Goal: Task Accomplishment & Management: Manage account settings

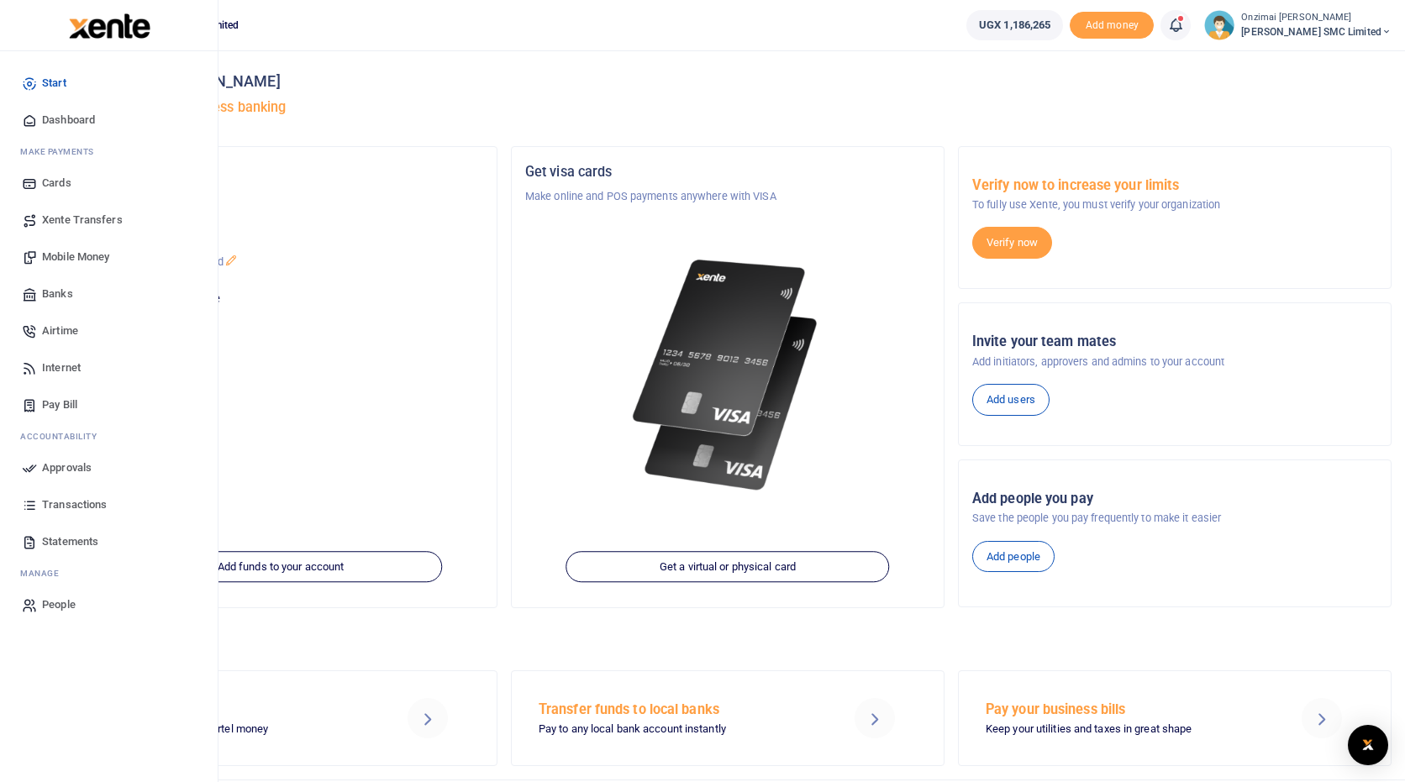
click at [73, 255] on span "Mobile Money" at bounding box center [75, 257] width 67 height 17
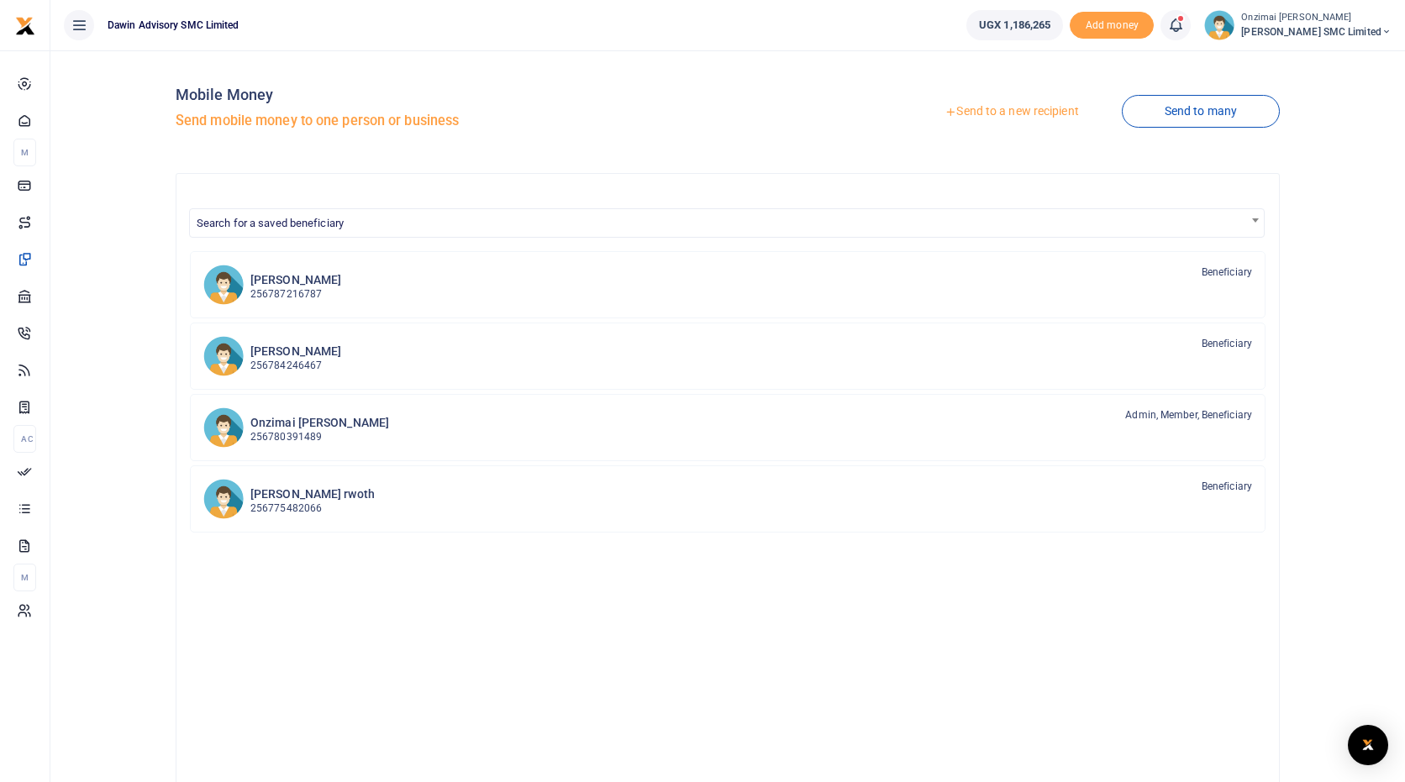
click at [989, 118] on link "Send to a new recipient" at bounding box center [1011, 112] width 219 height 30
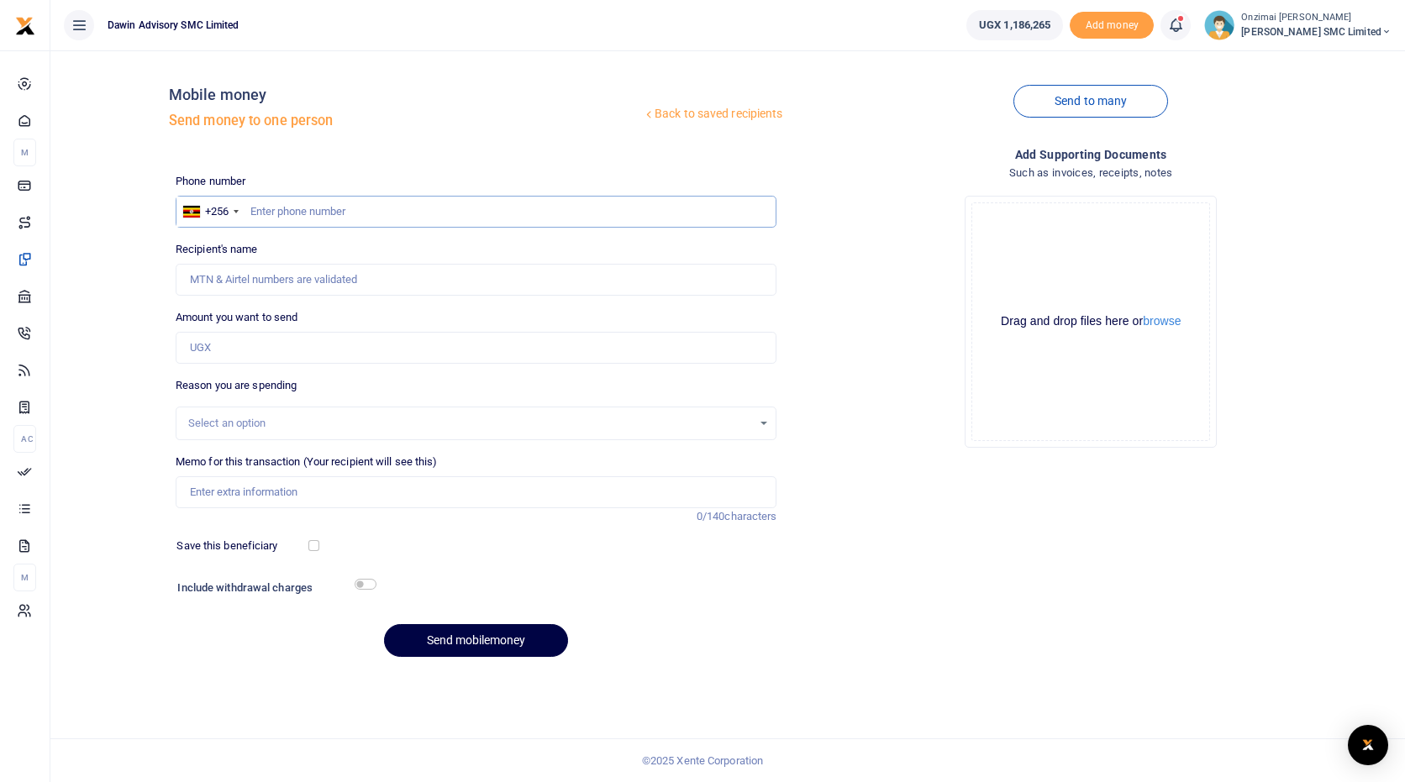
click at [350, 211] on input "text" at bounding box center [477, 212] width 602 height 32
type input "0783658064"
type input "Stephen Batte"
type input "0783658064"
click at [241, 492] on input "Memo for this transaction (Your recipient will see this)" at bounding box center [477, 492] width 602 height 32
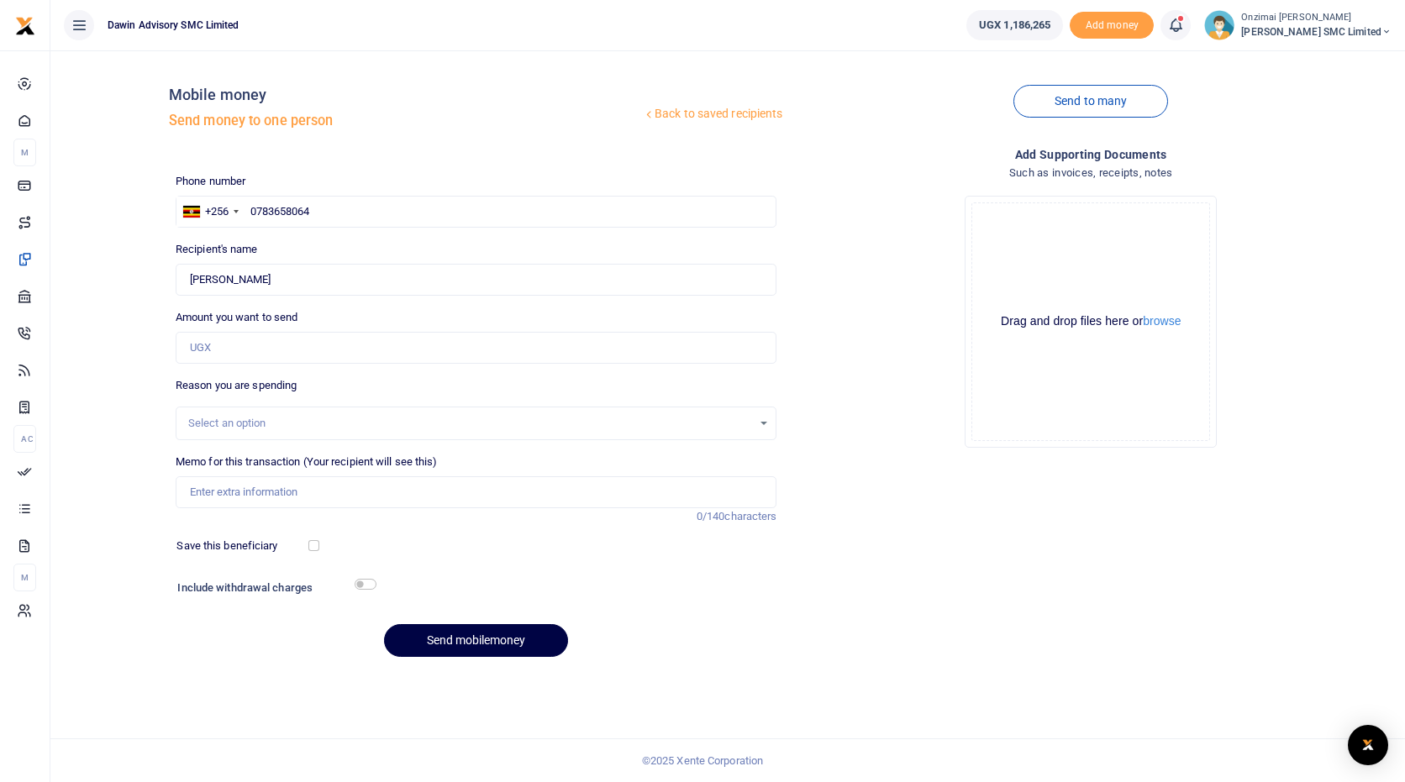
click at [253, 418] on div "Select an option" at bounding box center [470, 423] width 565 height 17
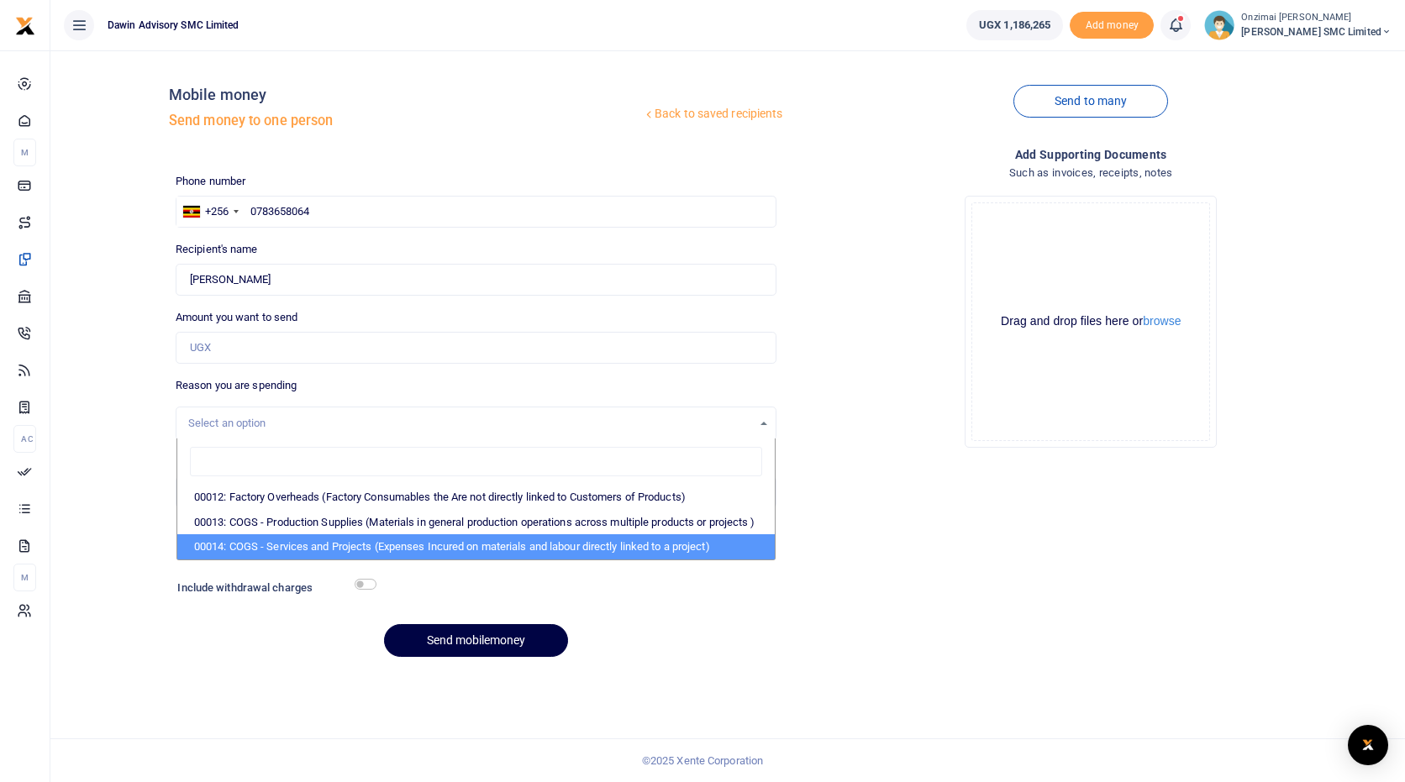
click at [263, 556] on li "00014: COGS - Services and Projects (Expenses Incured on materials and labour d…" at bounding box center [476, 546] width 598 height 25
select select "5381"
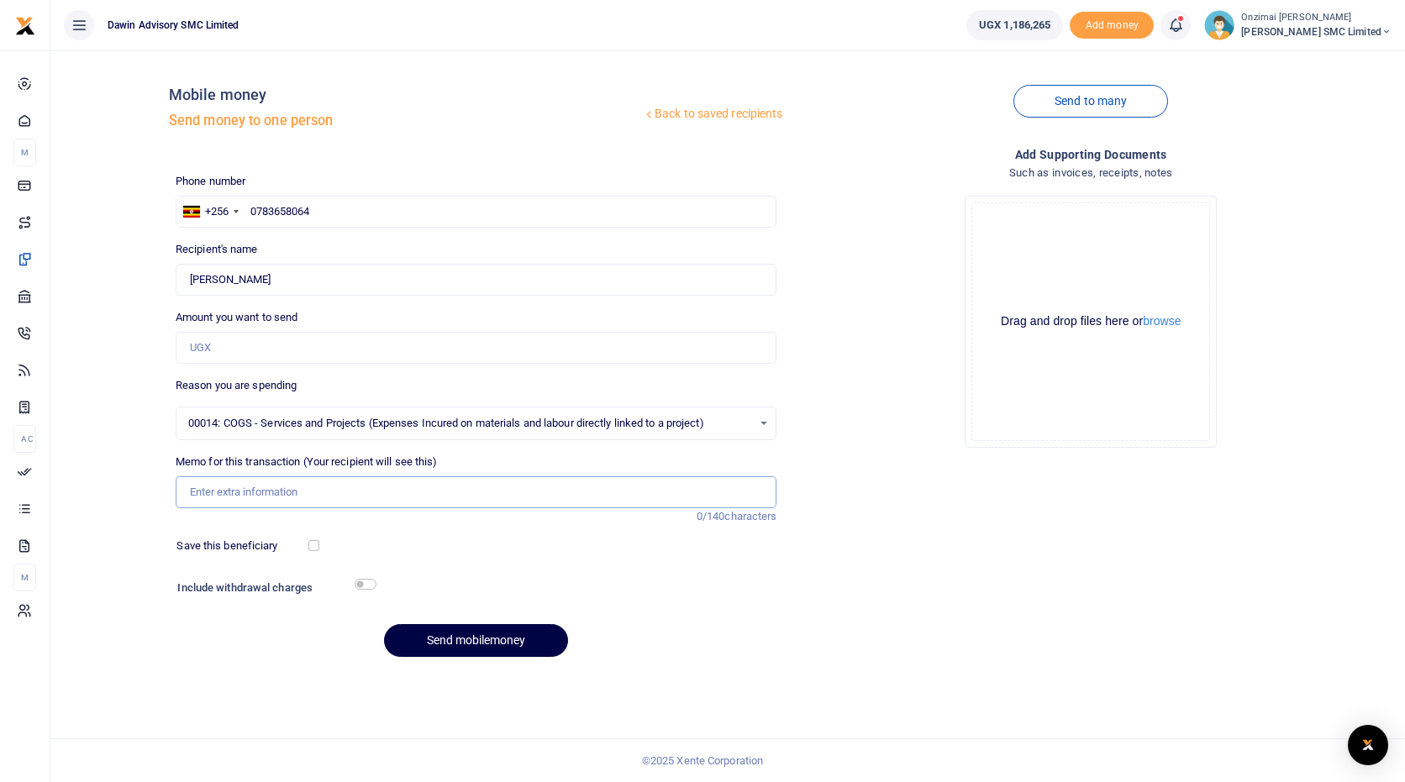
click at [220, 492] on input "Memo for this transaction (Your recipient will see this)" at bounding box center [477, 492] width 602 height 32
type input "Being Payment for Plumbing Works at AMH Office"
click at [431, 635] on button "Send mobilemoney" at bounding box center [476, 640] width 184 height 33
click at [214, 350] on input "Amount you want to send" at bounding box center [477, 348] width 602 height 32
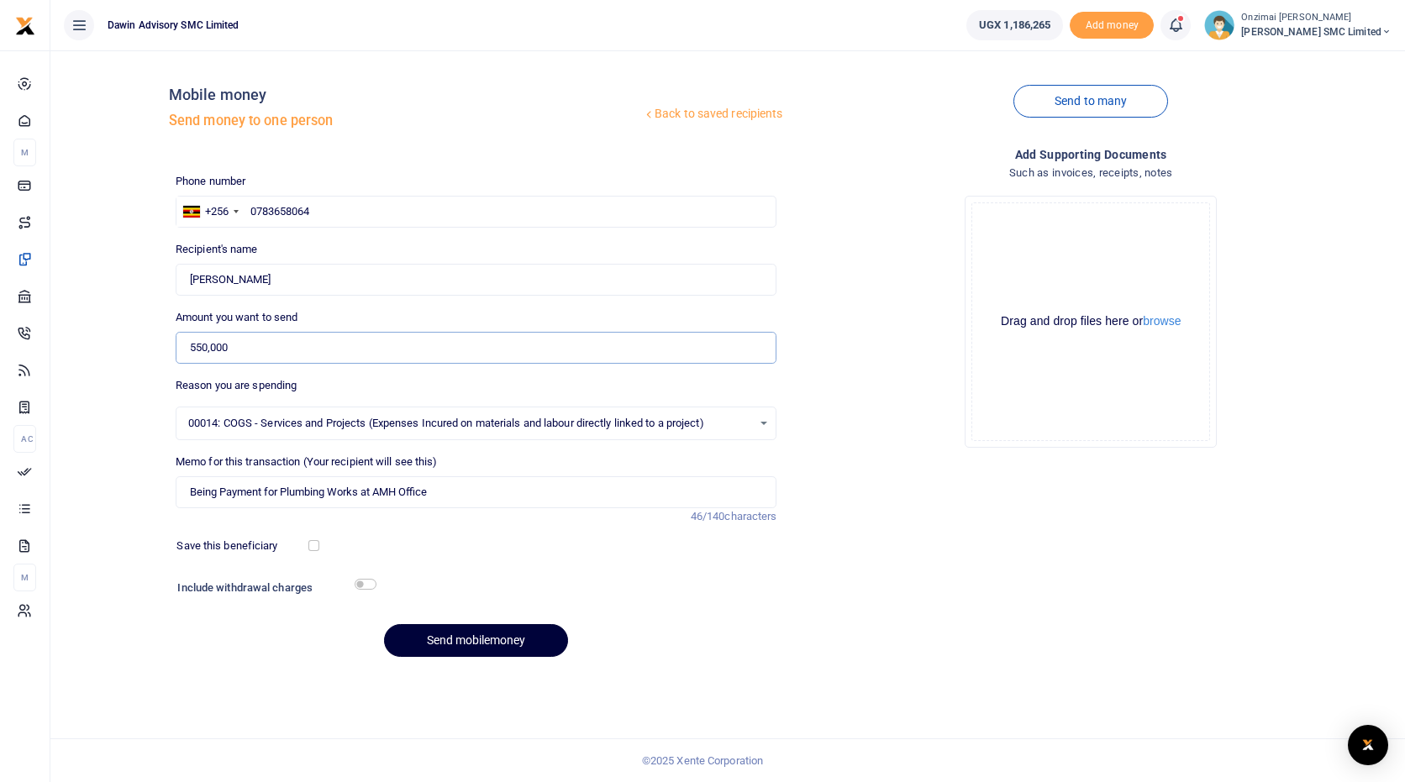
type input "550,000"
click at [442, 633] on button "Send mobilemoney" at bounding box center [476, 640] width 184 height 33
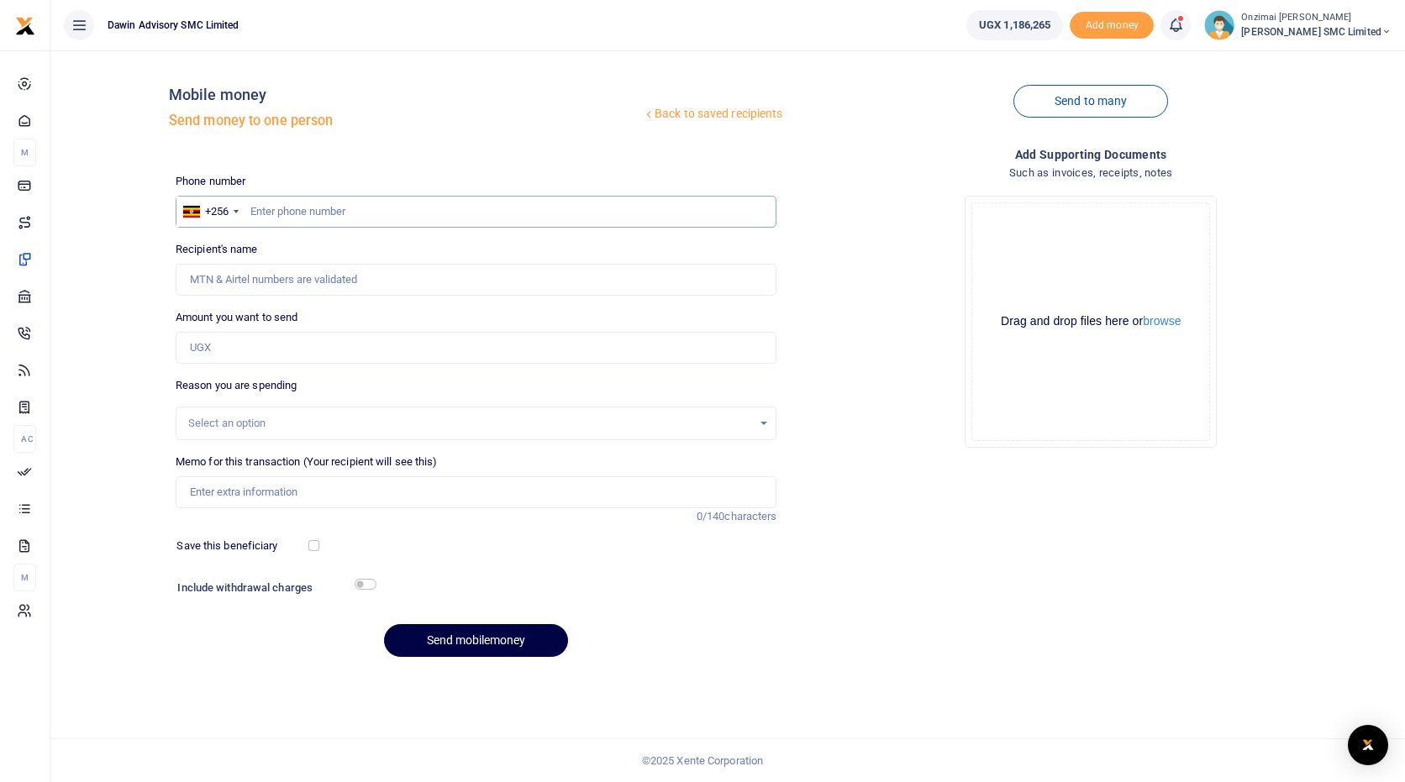
click at [301, 214] on input "text" at bounding box center [477, 212] width 602 height 32
type input "0772882121"
type input "[PERSON_NAME]"
type input "0772882121"
click at [242, 364] on div "Phone number +256 Uganda +256 0772882121 Phone is required. Recipient's name Fo…" at bounding box center [476, 422] width 615 height 498
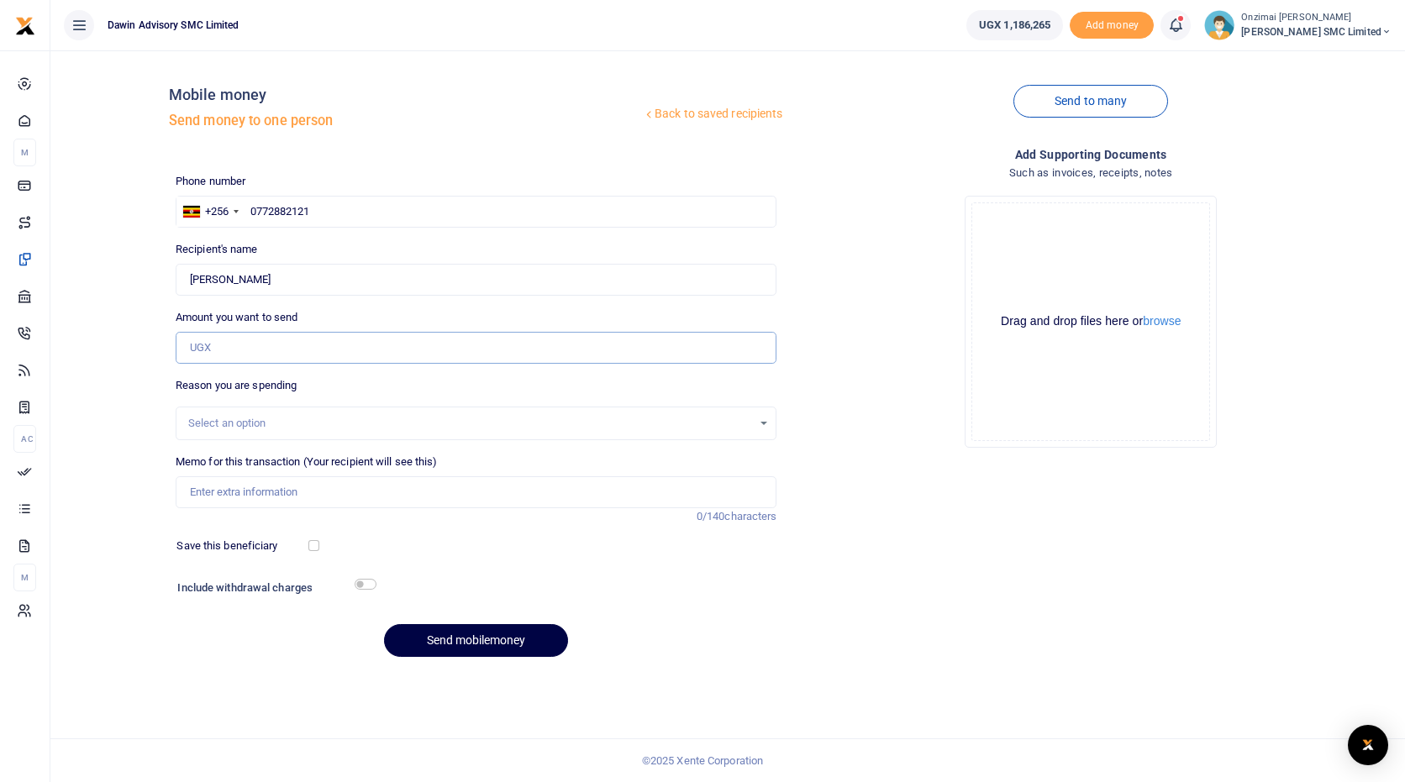
click at [235, 350] on input "Amount you want to send" at bounding box center [477, 348] width 602 height 32
type input "550,000"
click at [256, 498] on input "Memo for this transaction (Your recipient will see this)" at bounding box center [477, 492] width 602 height 32
click at [378, 492] on input "Being Payment for Electical First Fix at AMH Office" at bounding box center [477, 492] width 602 height 32
type input "Being Payment for Electical First Fix at the Rwibaale AMH Office"
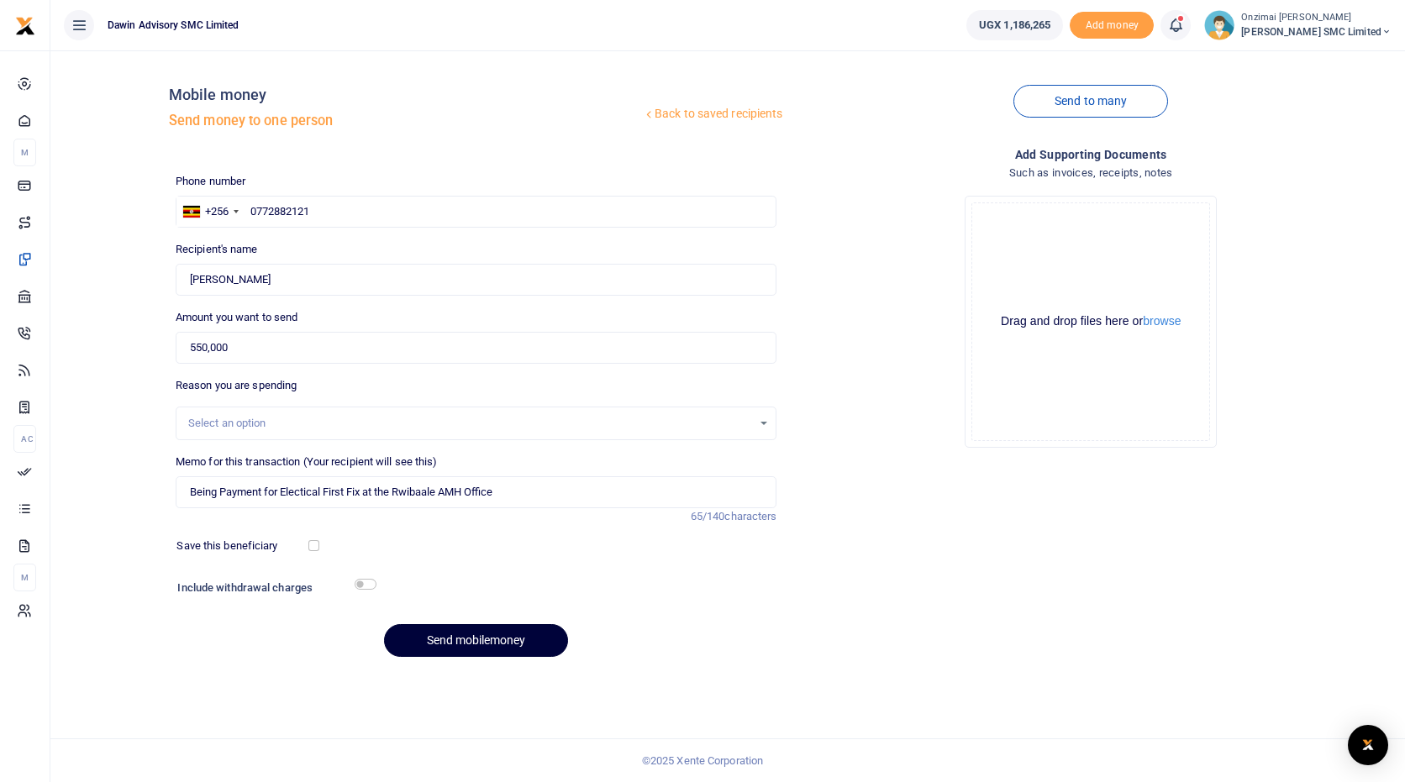
click at [465, 654] on button "Send mobilemoney" at bounding box center [476, 640] width 184 height 33
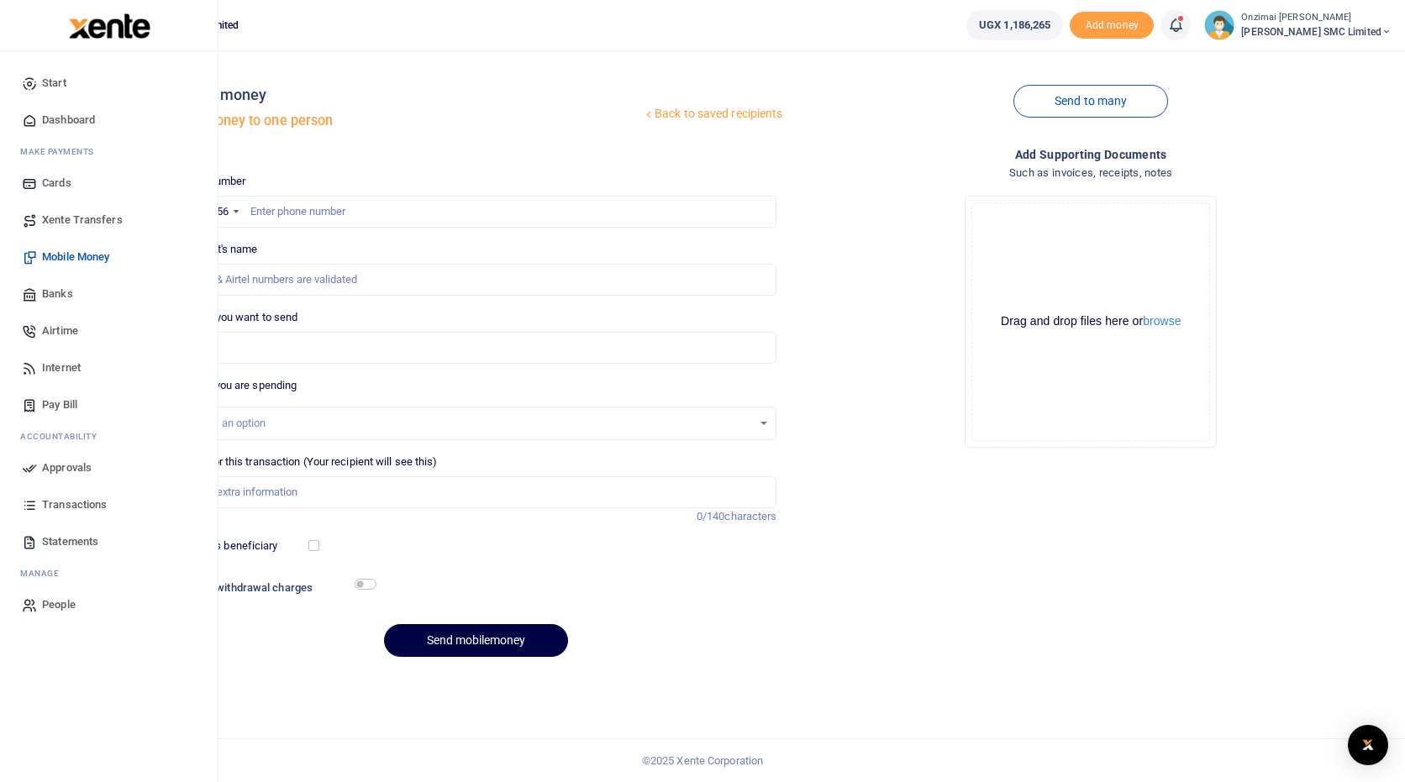
click at [46, 466] on span "Approvals" at bounding box center [67, 468] width 50 height 17
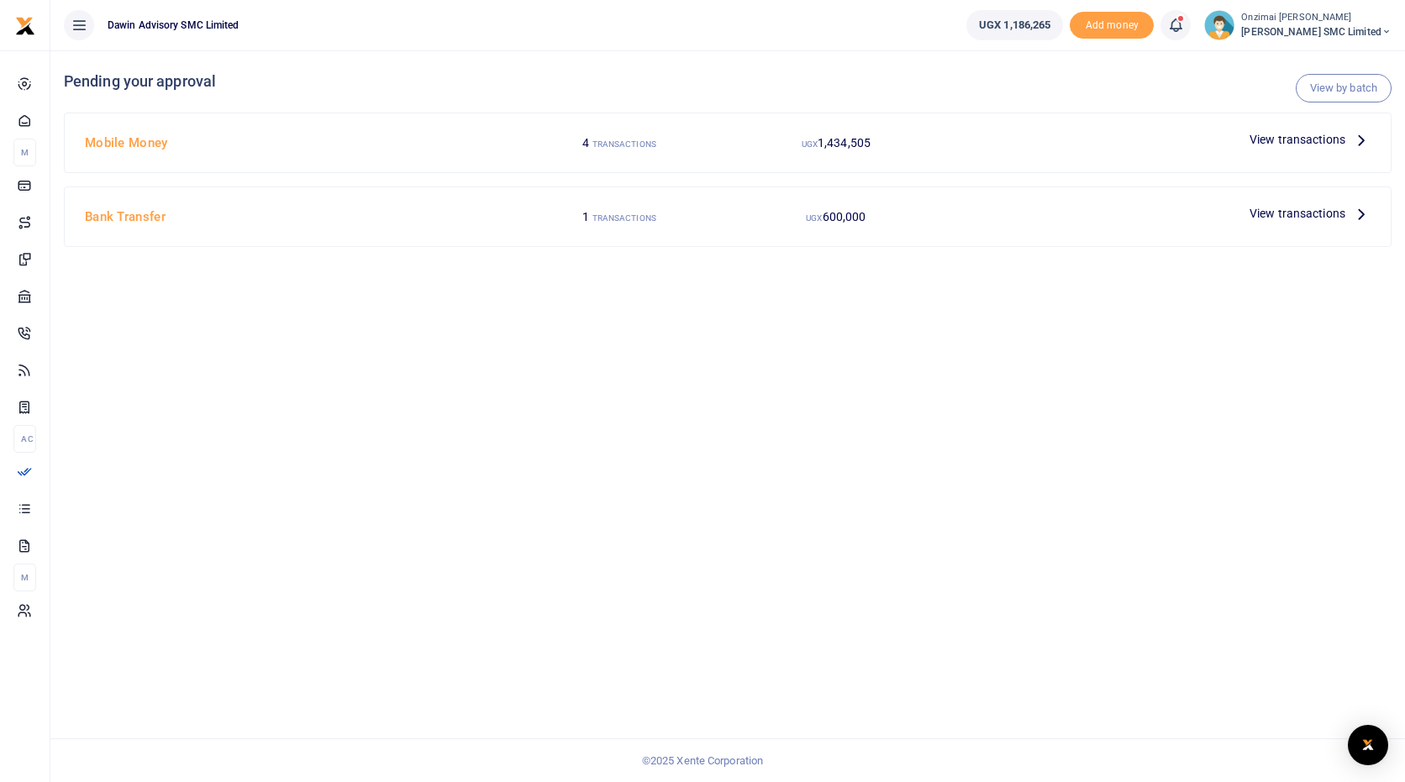
click at [1270, 143] on span "View transactions" at bounding box center [1298, 139] width 96 height 18
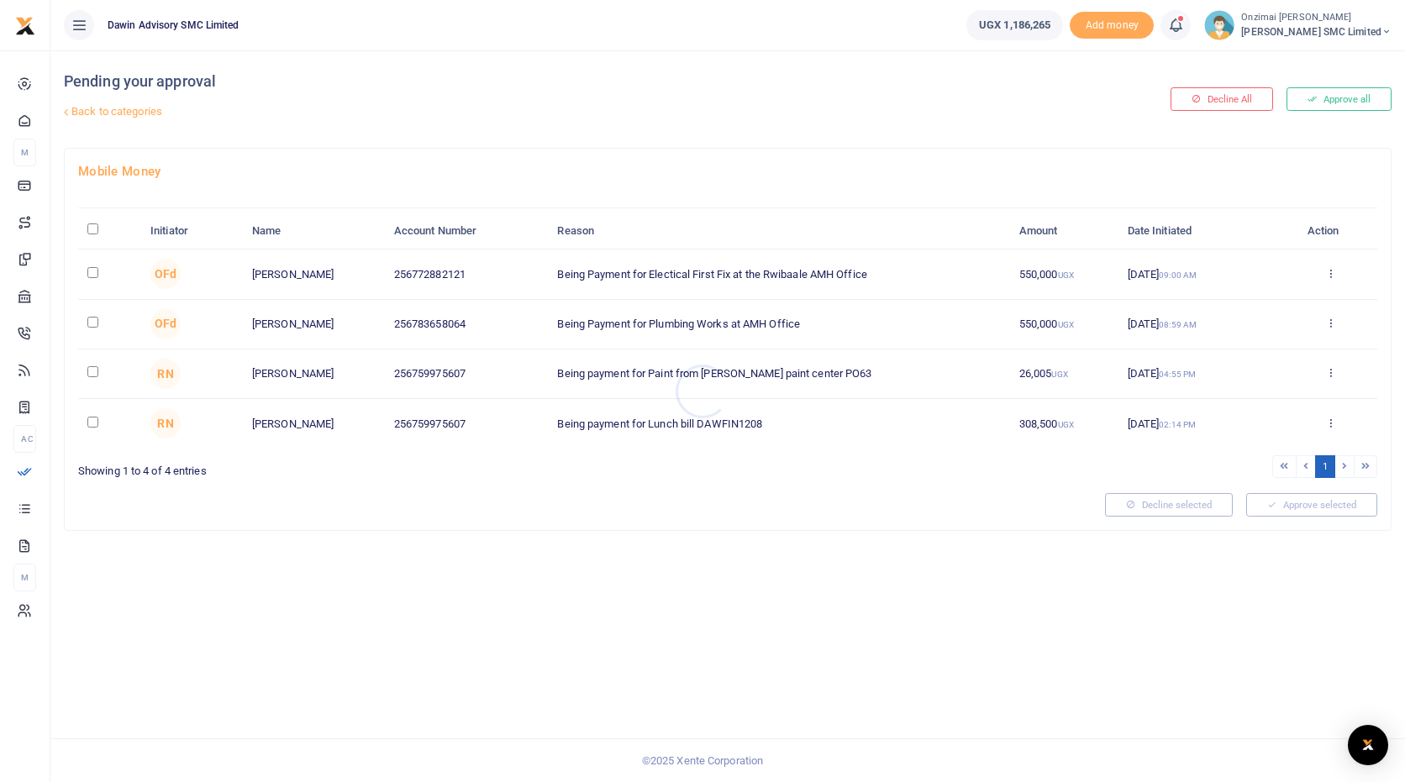
click at [87, 273] on div at bounding box center [702, 391] width 1405 height 782
click at [92, 273] on input "checkbox" at bounding box center [92, 272] width 11 height 11
checkbox input "true"
click at [92, 326] on input "checkbox" at bounding box center [92, 322] width 11 height 11
checkbox input "true"
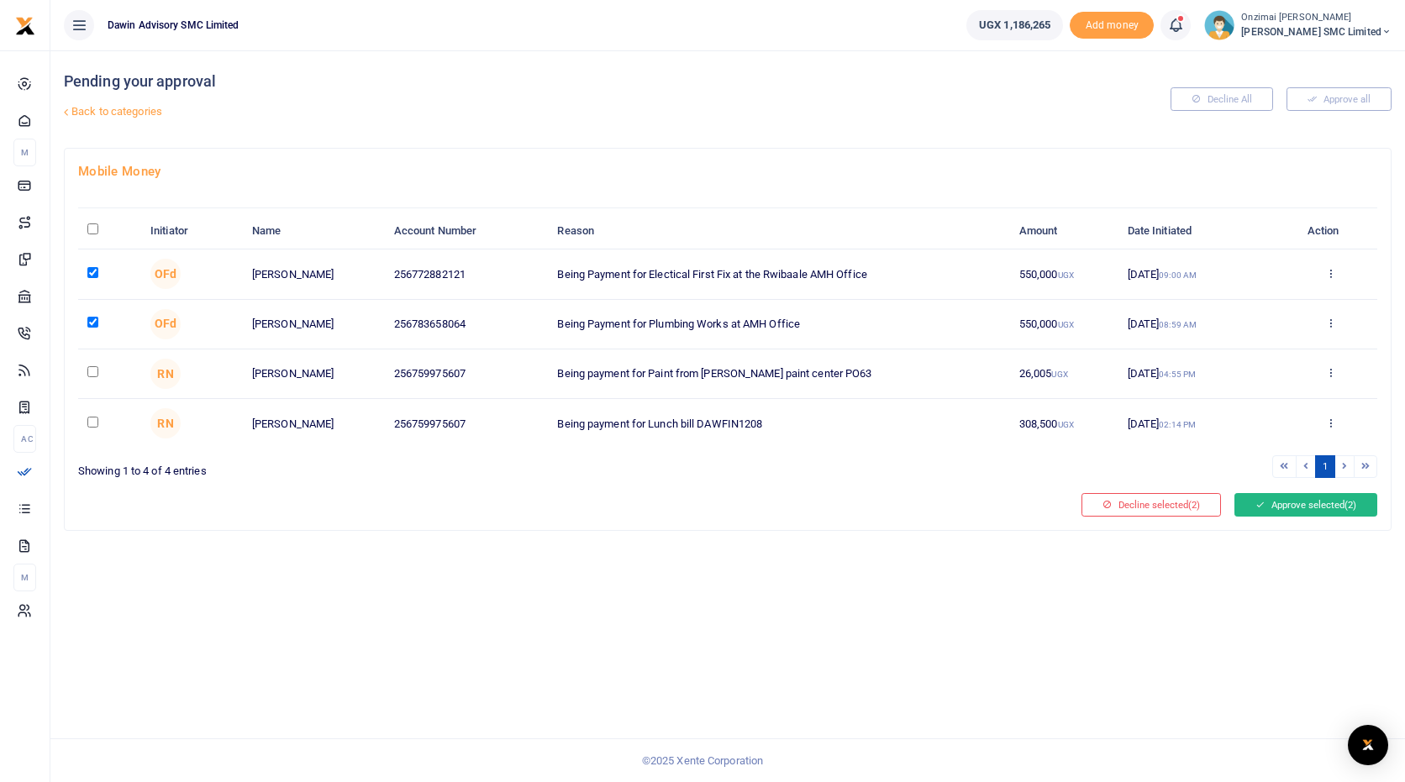
click at [1267, 508] on button "Approve selected (2)" at bounding box center [1305, 505] width 143 height 24
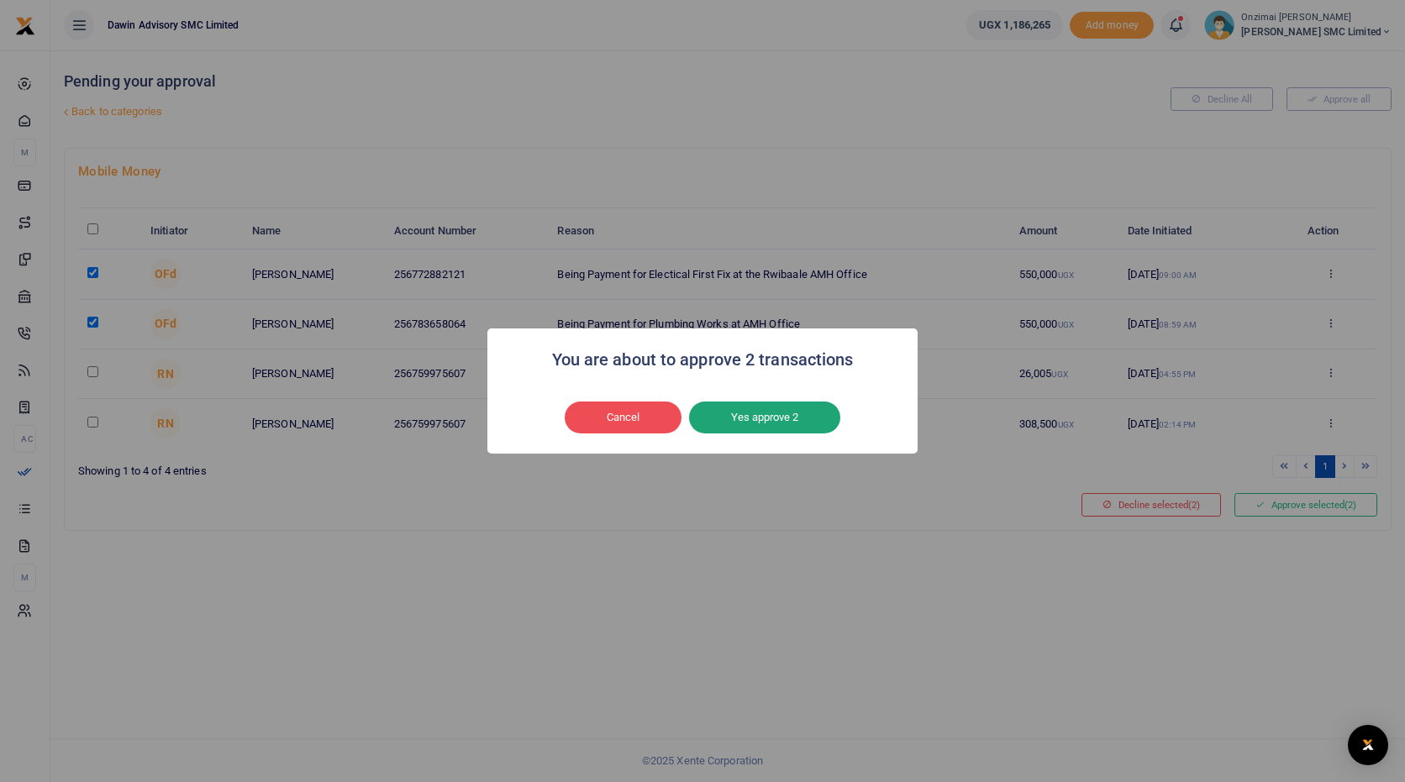
click at [739, 416] on button "Yes approve 2" at bounding box center [764, 418] width 151 height 32
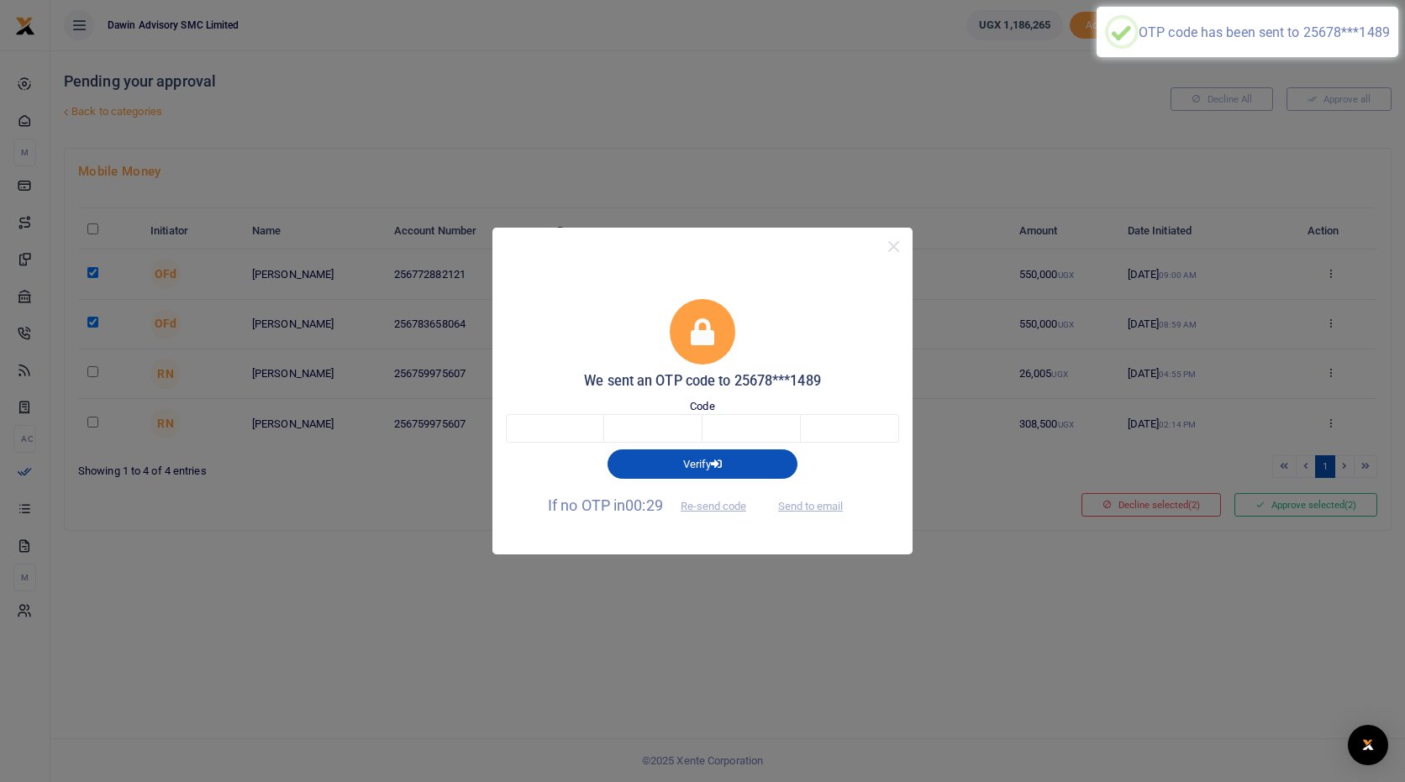
click at [540, 455] on div "Verify" at bounding box center [702, 460] width 407 height 35
click at [554, 442] on input "text" at bounding box center [555, 428] width 98 height 29
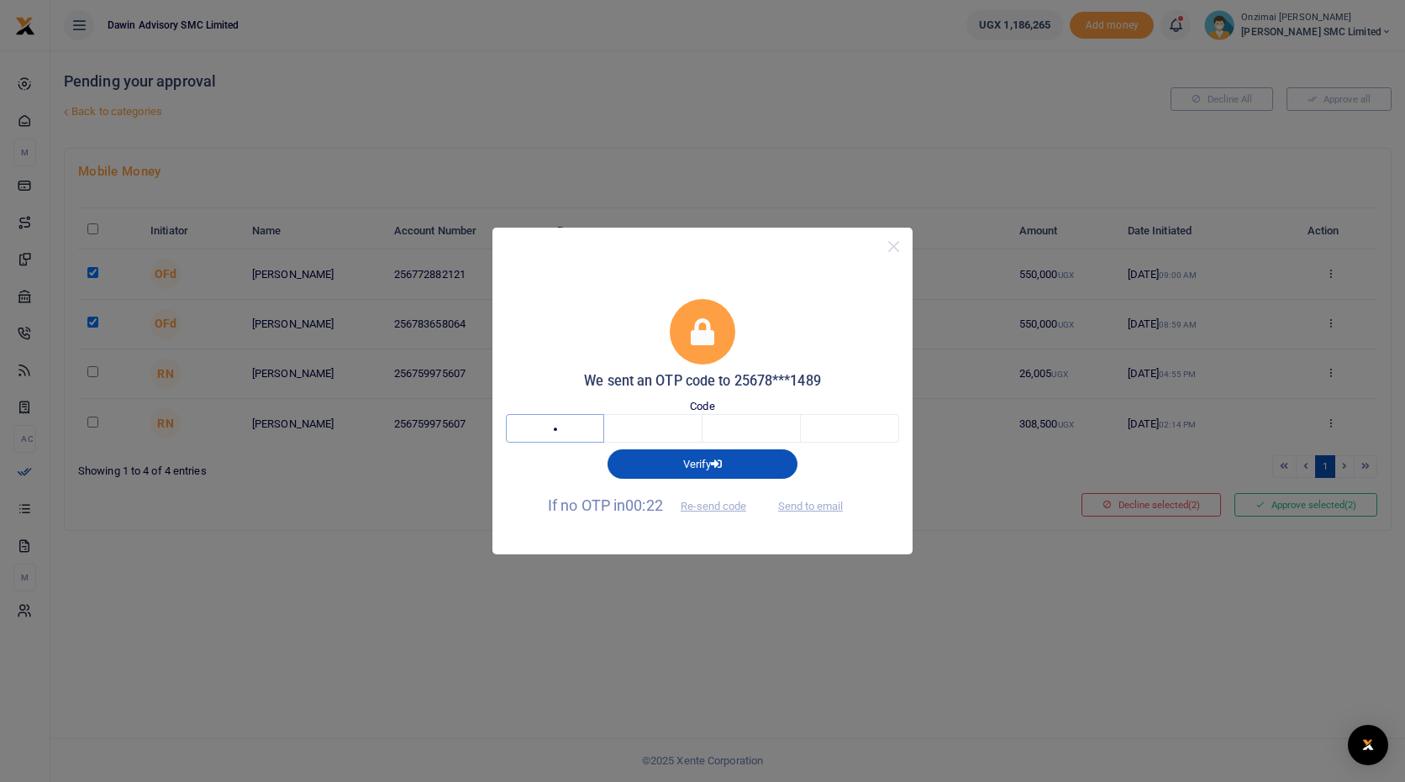
type input "8"
type input "3"
type input "5"
type input "2"
